Goal: Find contact information: Find contact information

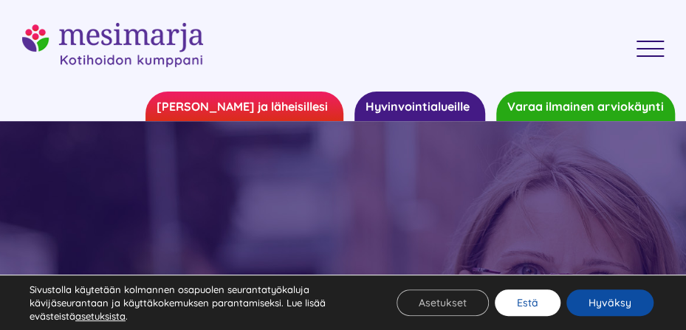
click at [537, 306] on button "Estä" at bounding box center [527, 302] width 66 height 27
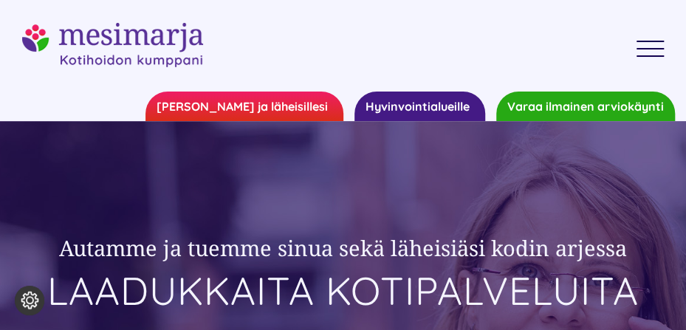
click at [652, 45] on link "Toggle Menu" at bounding box center [650, 49] width 50 height 17
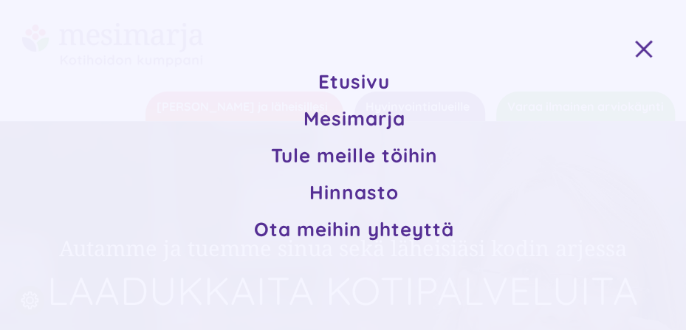
click at [373, 235] on span "Ota meihin yhteyttä" at bounding box center [354, 229] width 200 height 24
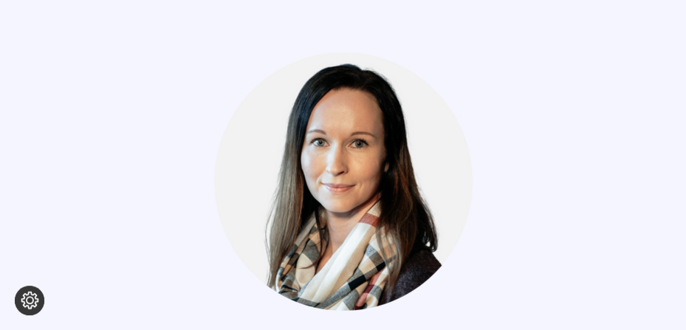
scroll to position [1624, 0]
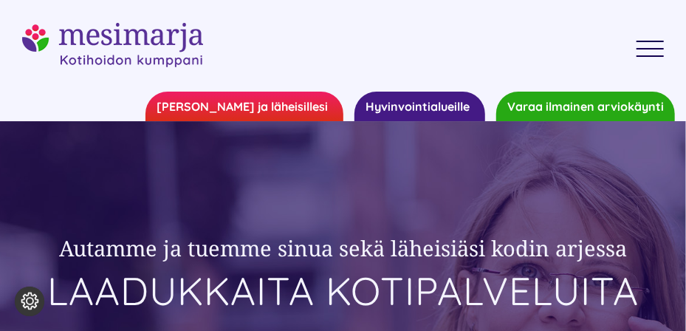
click at [657, 55] on div "Toggle Menu" at bounding box center [650, 56] width 28 height 2
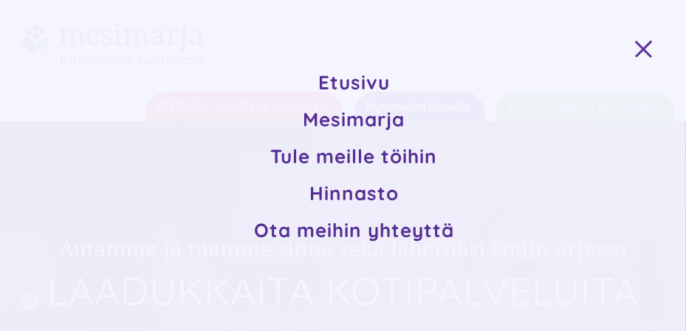
click at [381, 233] on span "Ota meihin yhteyttä" at bounding box center [354, 230] width 200 height 24
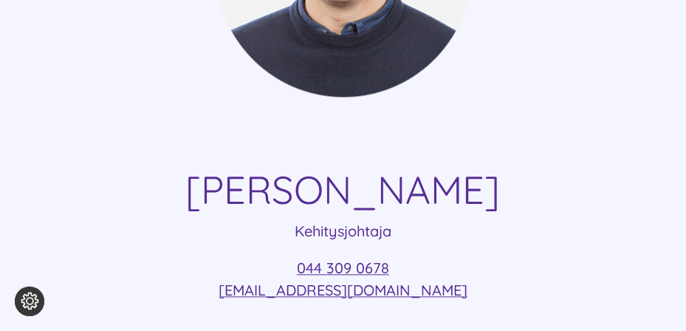
scroll to position [1107, 0]
